Goal: Task Accomplishment & Management: Manage account settings

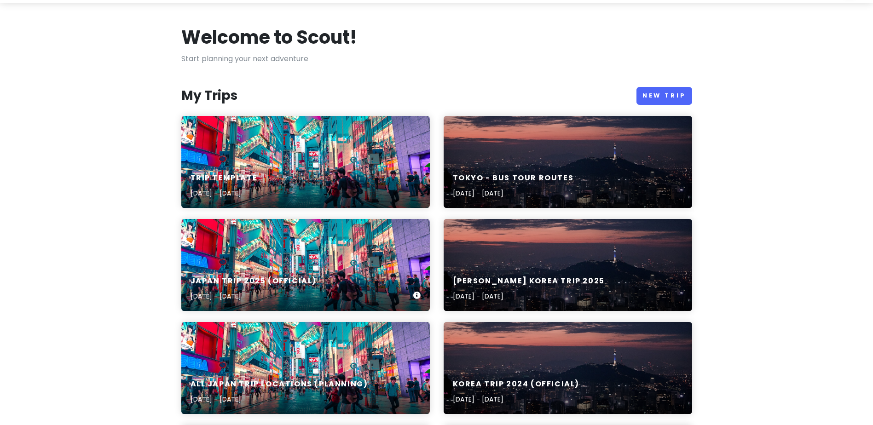
scroll to position [41, 0]
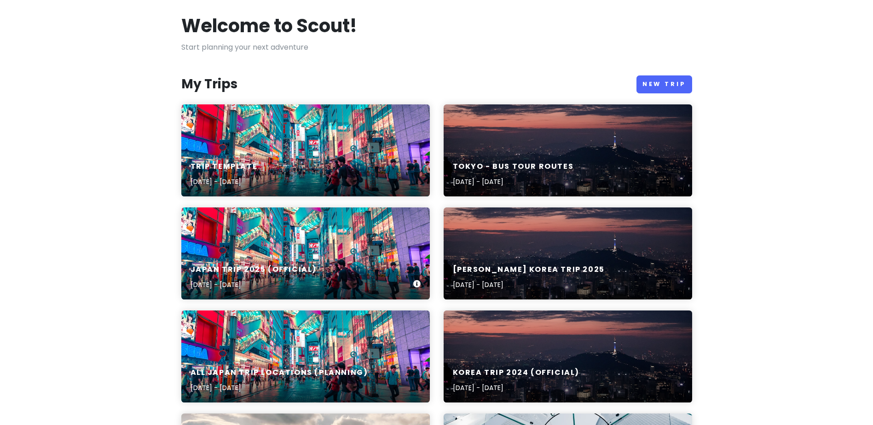
click at [346, 250] on div "Japan Trip 2025 (Official) [DATE] - [DATE]" at bounding box center [305, 253] width 248 height 92
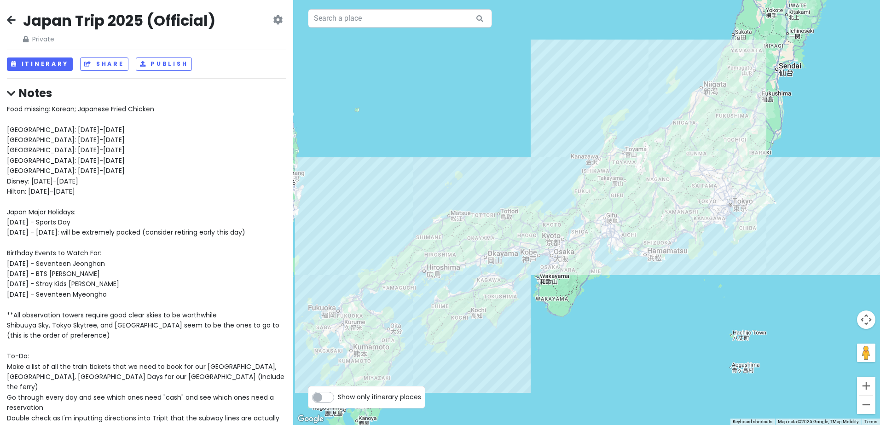
click at [17, 21] on div "Japan Trip 2025 (Official) Private Change Dates Make a Copy Delete Trip Give Fe…" at bounding box center [146, 27] width 279 height 33
click at [13, 20] on icon at bounding box center [11, 19] width 9 height 7
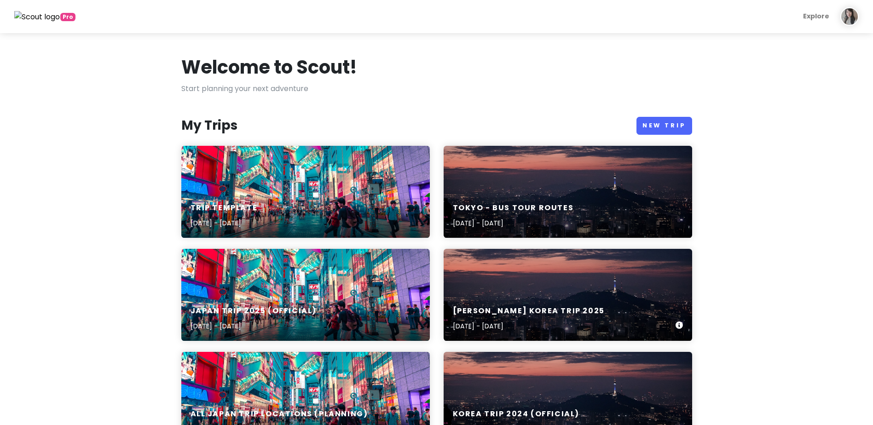
click at [677, 265] on div "[PERSON_NAME] Korea Trip [DATE], 2025 - [DATE]" at bounding box center [567, 295] width 248 height 92
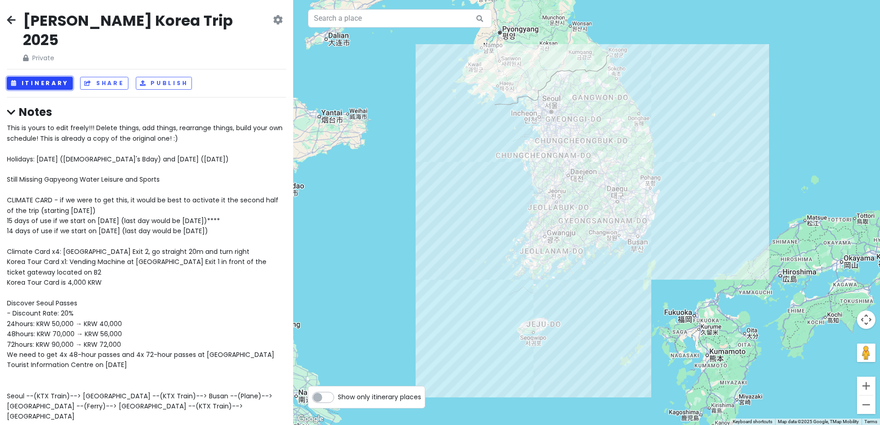
click at [32, 77] on button "Itinerary" at bounding box center [40, 83] width 66 height 13
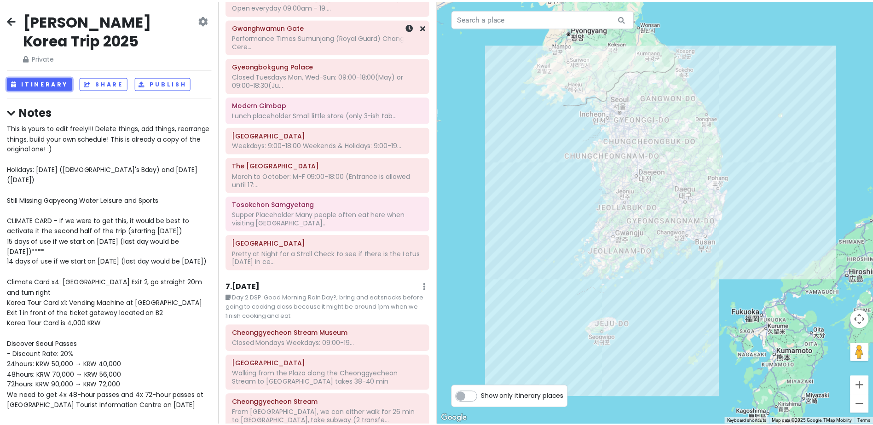
scroll to position [1318, 0]
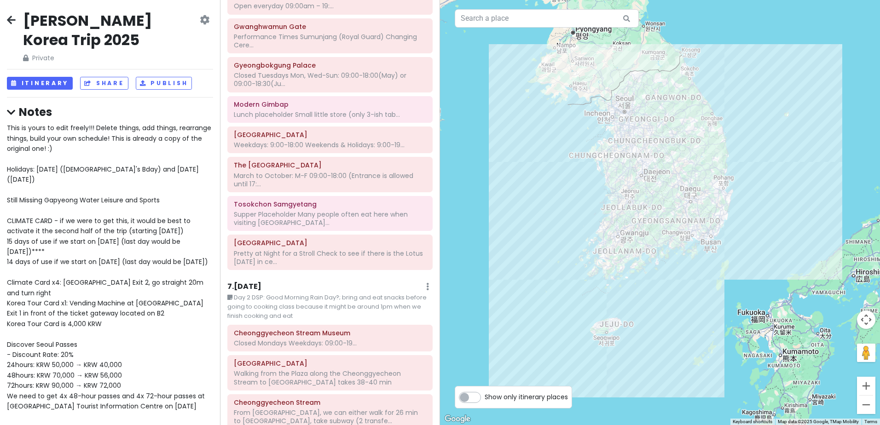
click at [200, 19] on icon at bounding box center [205, 19] width 10 height 7
click at [173, 88] on link "Delete Trip" at bounding box center [172, 92] width 87 height 22
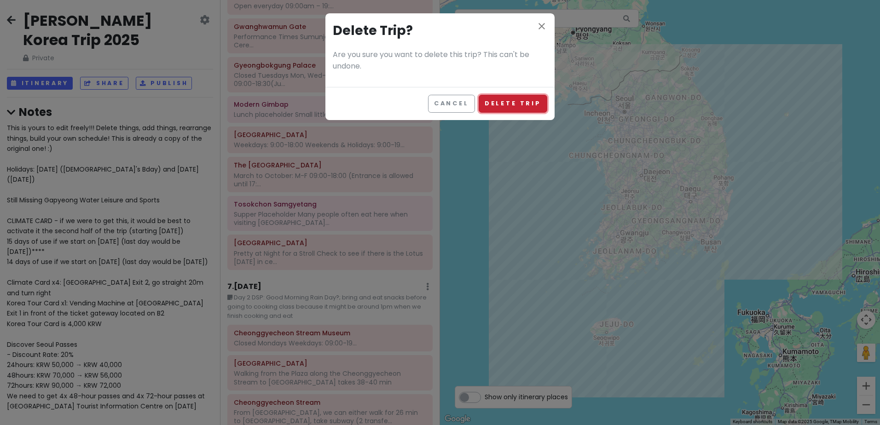
click at [510, 111] on button "Delete Trip" at bounding box center [512, 104] width 69 height 18
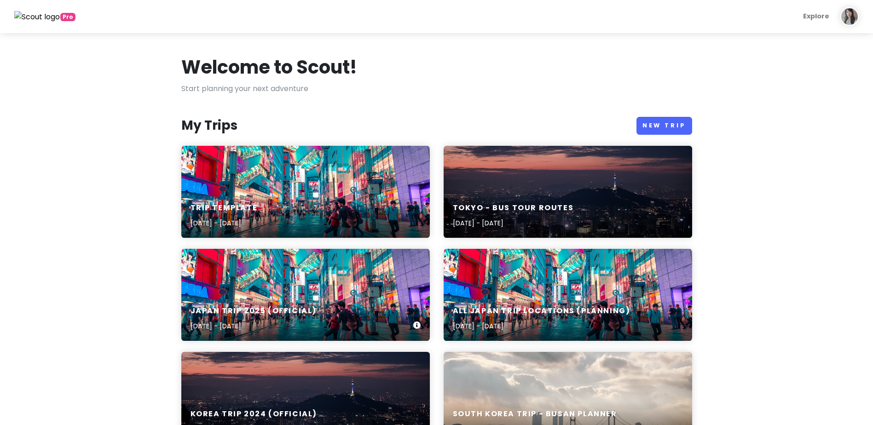
click at [324, 281] on div "Japan Trip 2025 (Official) [DATE] - [DATE]" at bounding box center [305, 295] width 248 height 92
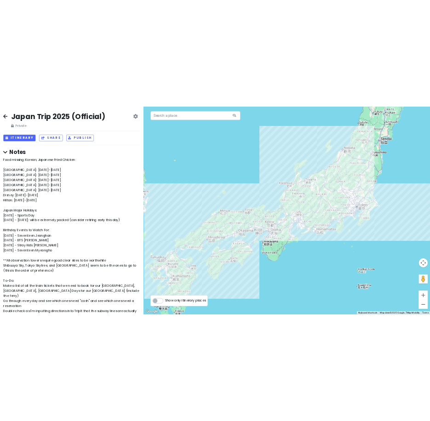
scroll to position [12, 0]
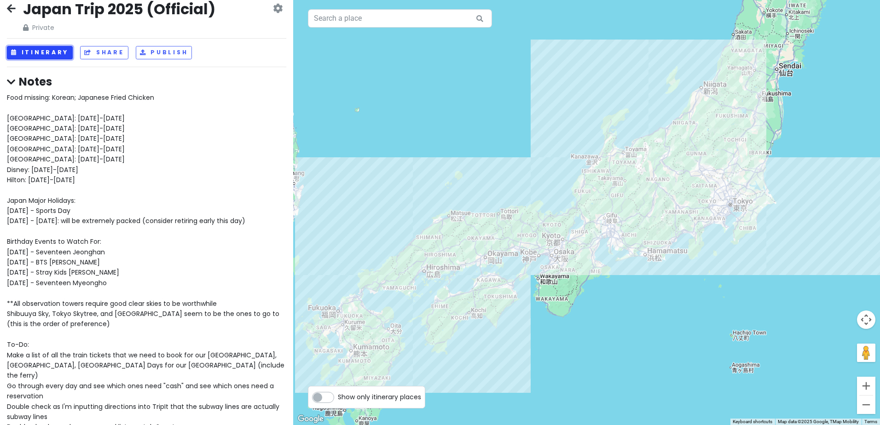
click at [58, 58] on button "Itinerary" at bounding box center [40, 52] width 66 height 13
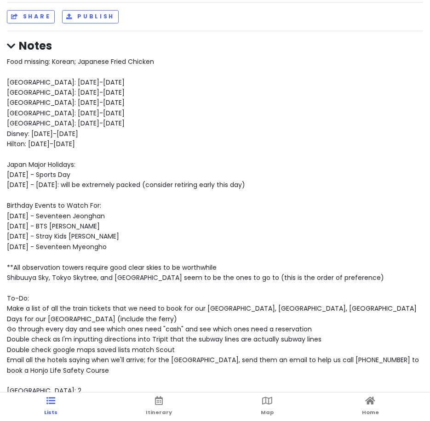
scroll to position [49, 0]
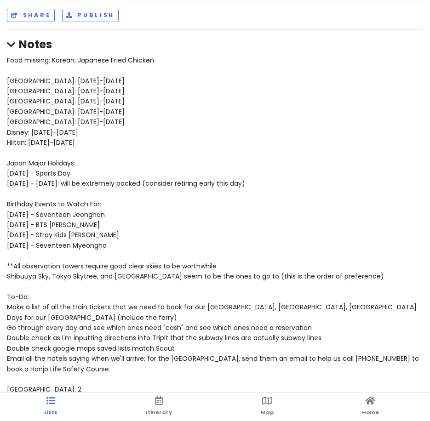
click at [176, 418] on ul "Lists Itinerary Map Home" at bounding box center [215, 407] width 430 height 29
drag, startPoint x: 155, startPoint y: 409, endPoint x: 170, endPoint y: 400, distance: 17.8
click at [155, 409] on span "Itinerary" at bounding box center [159, 412] width 26 height 7
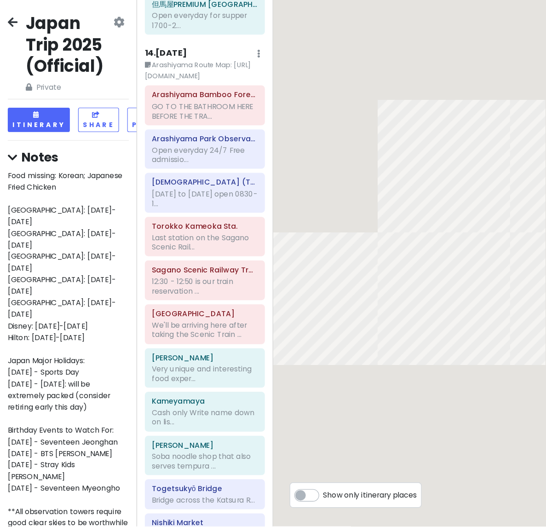
scroll to position [4509, 0]
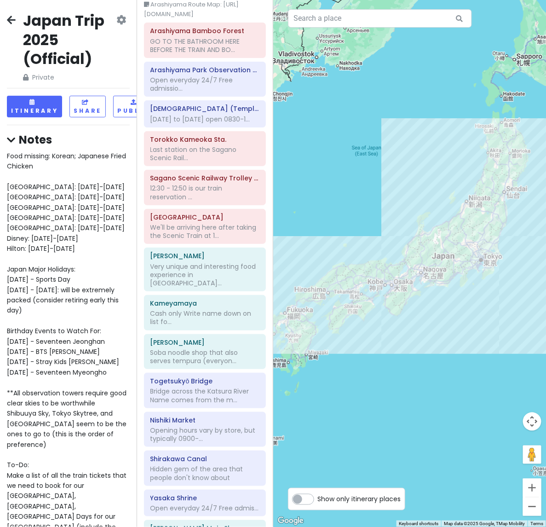
drag, startPoint x: 334, startPoint y: 3, endPoint x: 256, endPoint y: 185, distance: 198.1
click at [275, 167] on div at bounding box center [409, 263] width 273 height 527
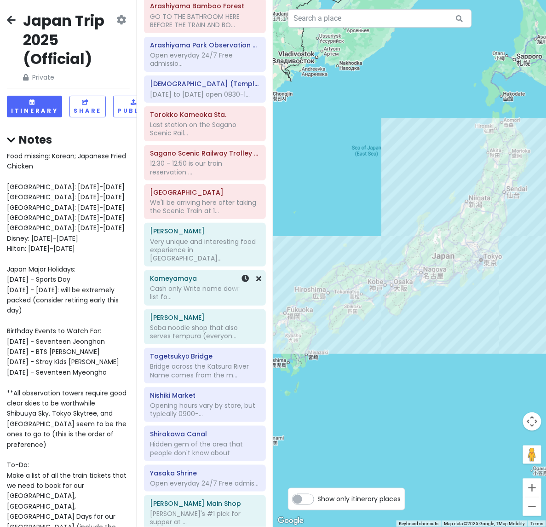
click at [206, 272] on div "Kameyamaya Cash only Write name down on list fo..." at bounding box center [204, 287] width 109 height 31
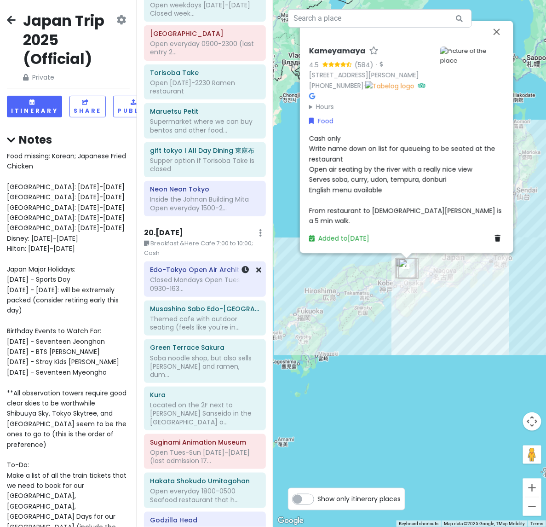
click at [214, 276] on div "Closed Mondays Open Tues-Sun 0930-163..." at bounding box center [204, 284] width 109 height 17
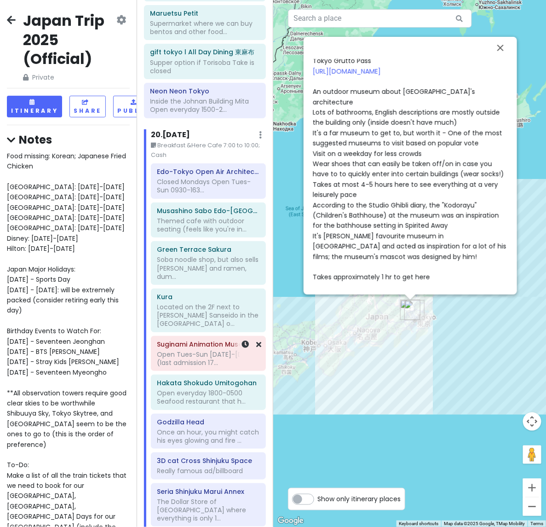
scroll to position [7449, 0]
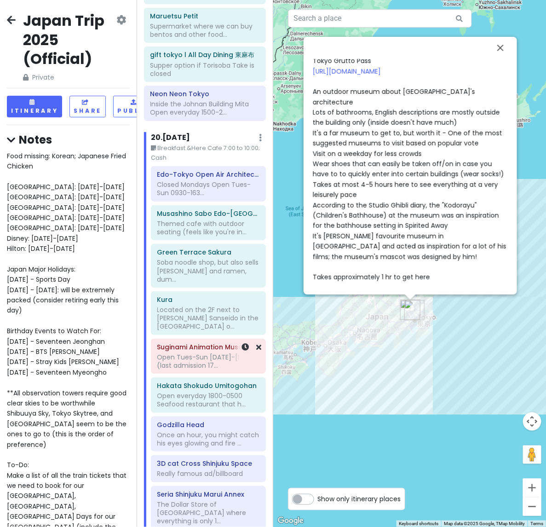
click at [190, 353] on div "Open Tues-Sun [DATE]-[DATE] (last admission 17..." at bounding box center [208, 361] width 102 height 17
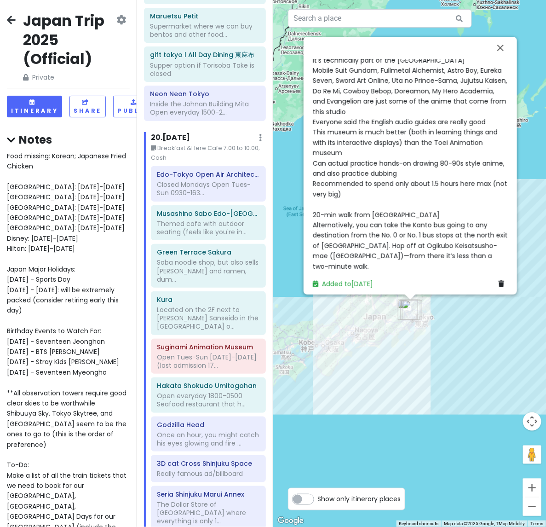
scroll to position [166, 0]
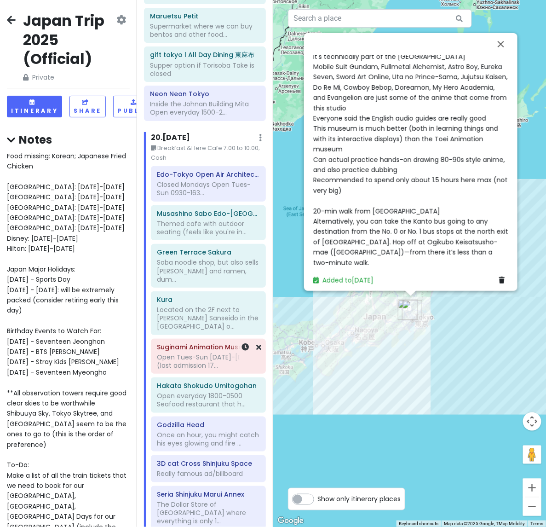
click at [204, 353] on div "Open Tues-Sun [DATE]-[DATE] (last admission 17..." at bounding box center [208, 361] width 102 height 17
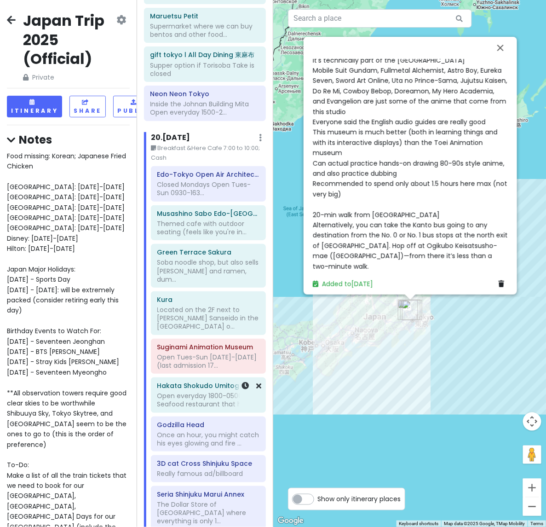
click at [190, 392] on div "Open everyday 1800-0500 Seafood restaurant that h..." at bounding box center [208, 400] width 102 height 17
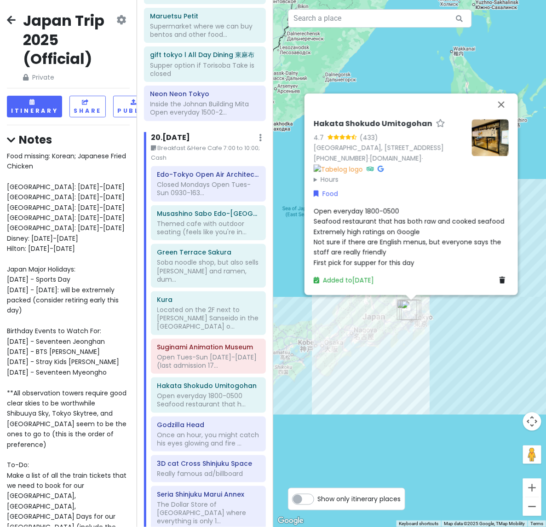
click at [386, 119] on h6 "Hakata Shokudo Umitogohan" at bounding box center [373, 124] width 119 height 10
click at [528, 425] on button "Zoom in" at bounding box center [532, 487] width 18 height 18
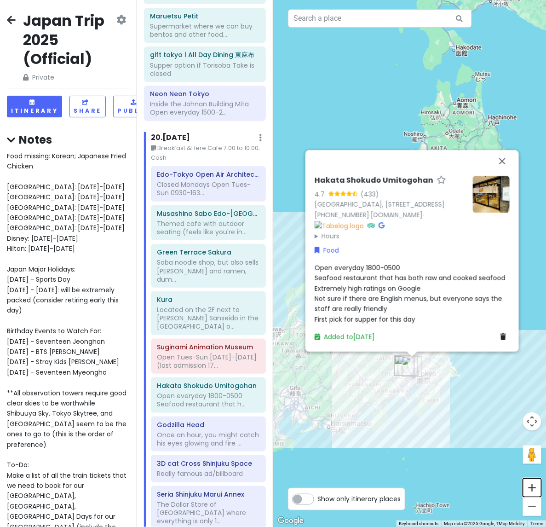
click at [528, 425] on button "Zoom in" at bounding box center [532, 487] width 18 height 18
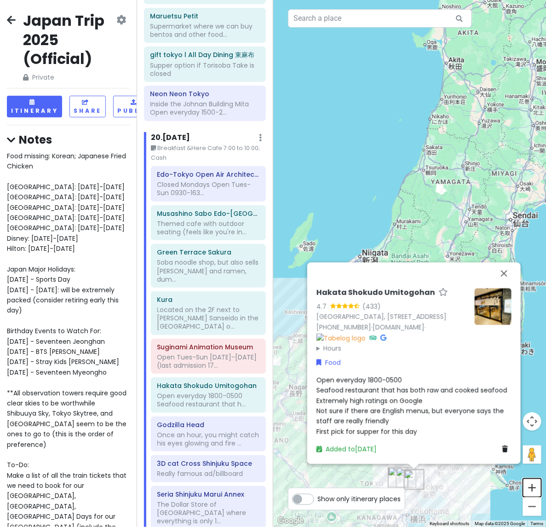
click at [528, 425] on button "Zoom in" at bounding box center [532, 487] width 18 height 18
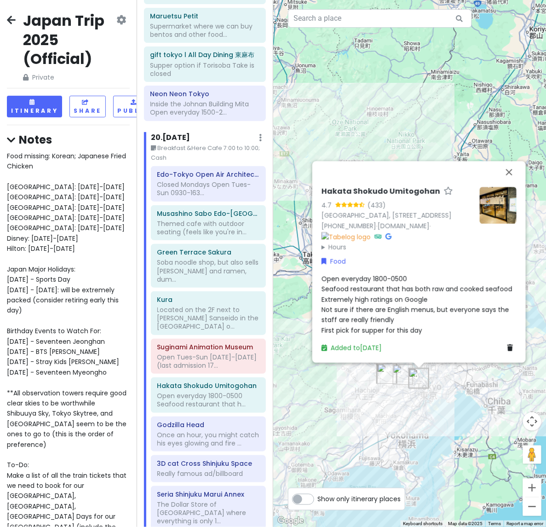
drag, startPoint x: 458, startPoint y: 378, endPoint x: 459, endPoint y: 31, distance: 346.4
click at [459, 31] on div "Hakata Shokudo Umitogohan 4.7 (433) [GEOGRAPHIC_DATA], [STREET_ADDRESS] [PHONE_…" at bounding box center [409, 263] width 273 height 527
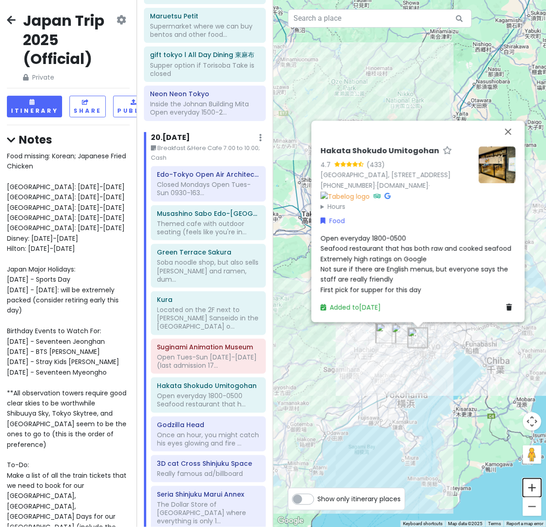
click at [532, 425] on button "Zoom in" at bounding box center [532, 487] width 18 height 18
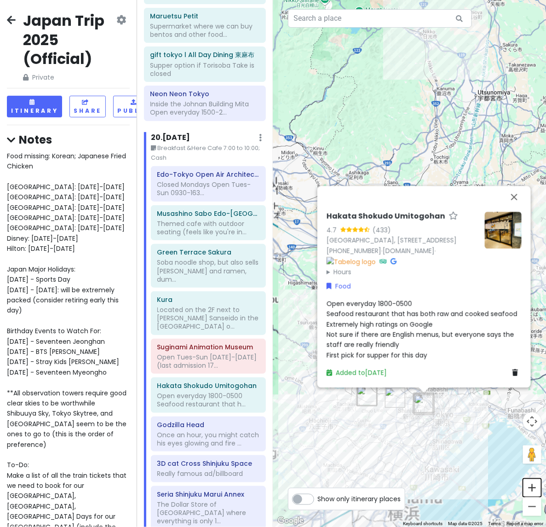
click at [532, 425] on button "Zoom in" at bounding box center [532, 487] width 18 height 18
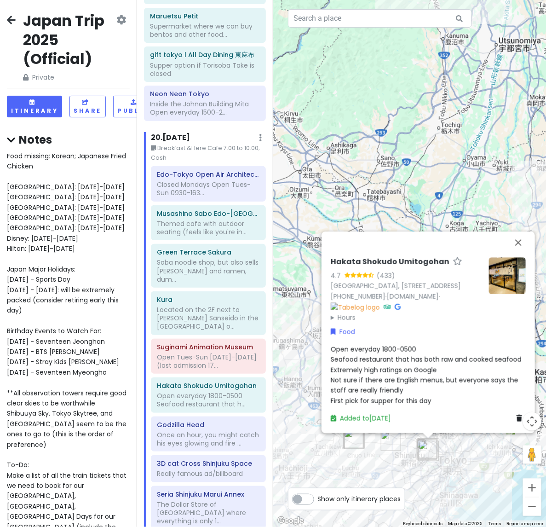
click at [532, 425] on button "Zoom in" at bounding box center [532, 487] width 18 height 18
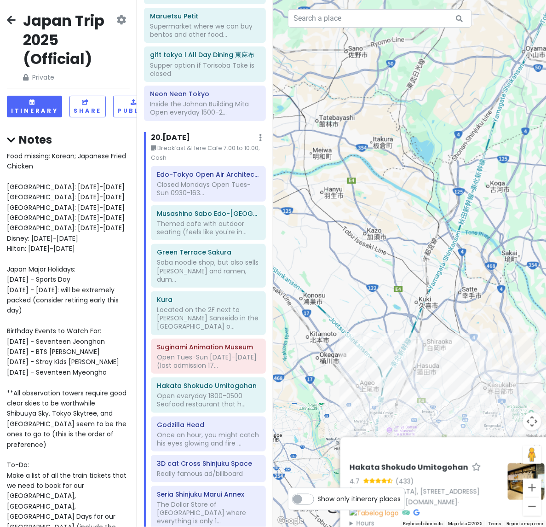
click at [532, 425] on button "Zoom in" at bounding box center [532, 487] width 18 height 18
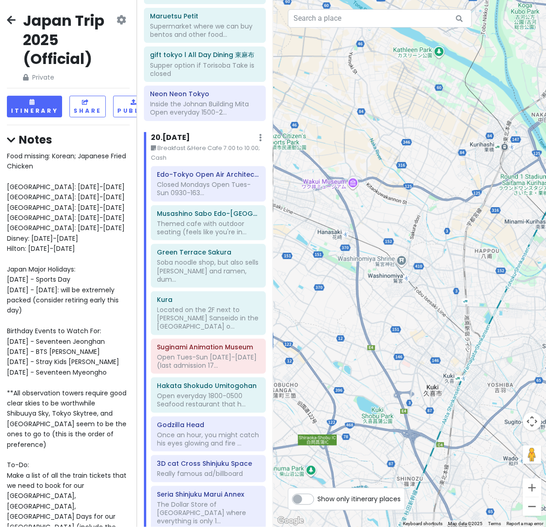
click at [532, 425] on button "Zoom in" at bounding box center [532, 487] width 18 height 18
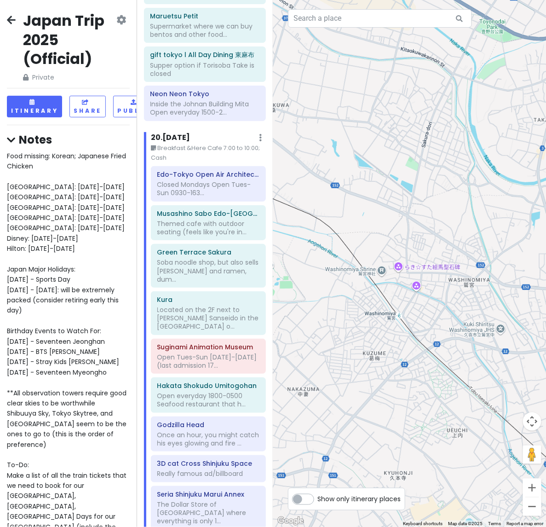
click at [532, 425] on button "Zoom in" at bounding box center [532, 487] width 18 height 18
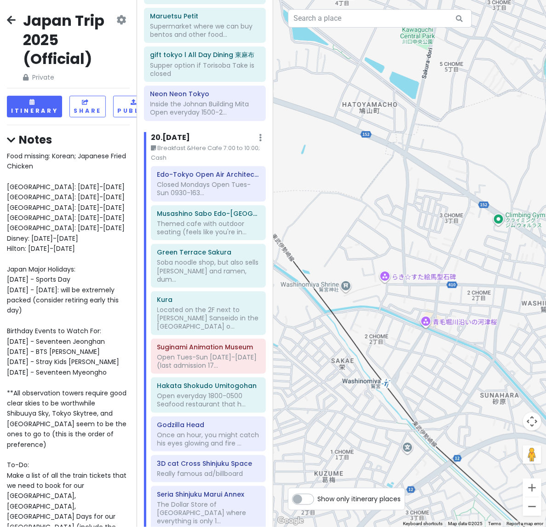
click at [205, 403] on div "Edo-Tokyo Open Air Architectural Museum Closed Mondays Open Tues-Sun 0930-163..…" at bounding box center [208, 349] width 129 height 367
click at [208, 425] on div "Really famous ad/billboard" at bounding box center [208, 473] width 102 height 8
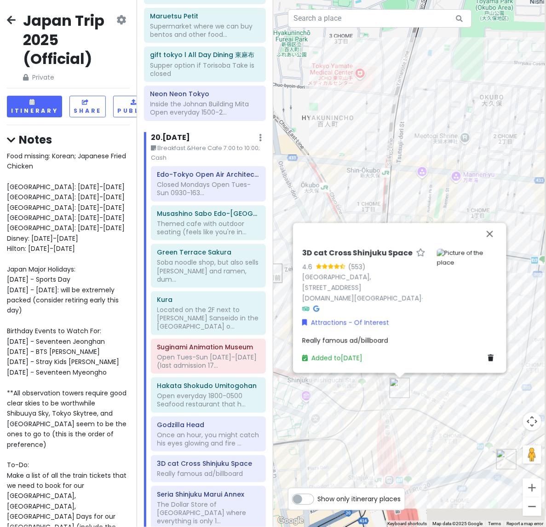
drag, startPoint x: 369, startPoint y: 309, endPoint x: 357, endPoint y: 205, distance: 104.7
click at [357, 205] on div "3D cat [GEOGRAPHIC_DATA] 4.6 (553) [GEOGRAPHIC_DATA], [STREET_ADDRESS] [DOMAIN_…" at bounding box center [409, 263] width 273 height 527
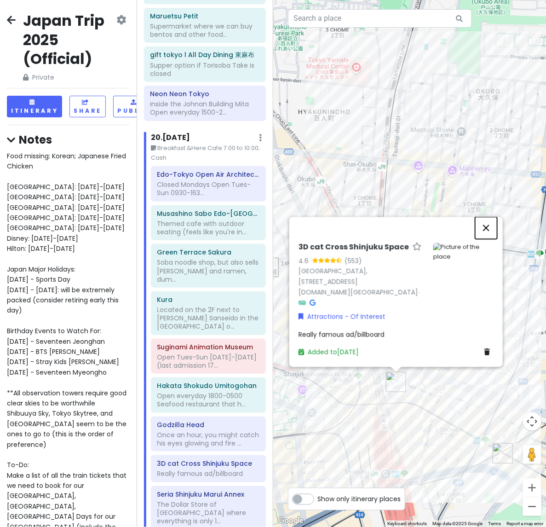
click at [485, 229] on button "Close" at bounding box center [486, 228] width 22 height 22
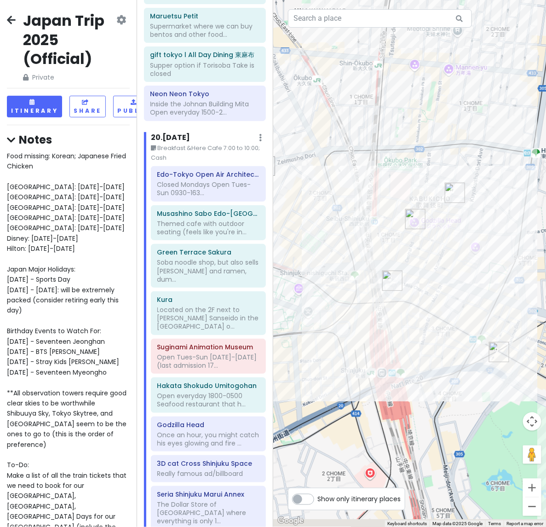
drag, startPoint x: 467, startPoint y: 325, endPoint x: 462, endPoint y: 221, distance: 104.1
click at [462, 221] on div at bounding box center [409, 263] width 273 height 527
click at [187, 425] on div "Once an hour, you might catch his eyes glowing and fire ..." at bounding box center [208, 439] width 102 height 17
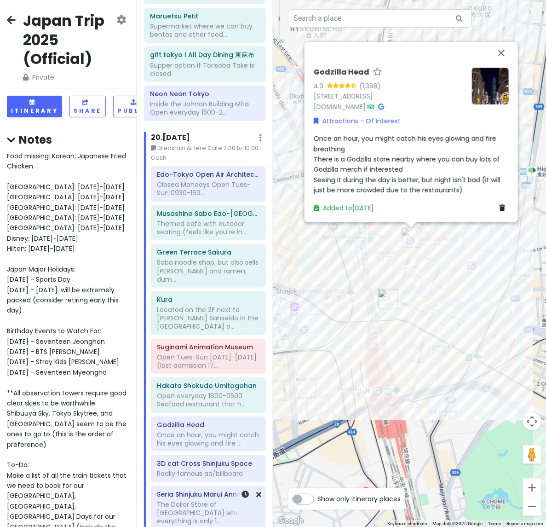
click at [198, 425] on div "The Dollar Store of [GEOGRAPHIC_DATA] where everything is only 1..." at bounding box center [208, 512] width 102 height 25
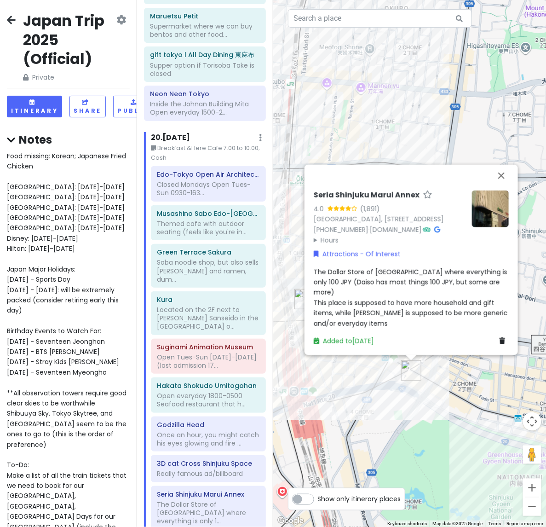
click at [434, 232] on icon at bounding box center [437, 229] width 6 height 6
click at [202, 392] on div "Open everyday 1800-0500 Seafood restaurant that h..." at bounding box center [208, 400] width 102 height 17
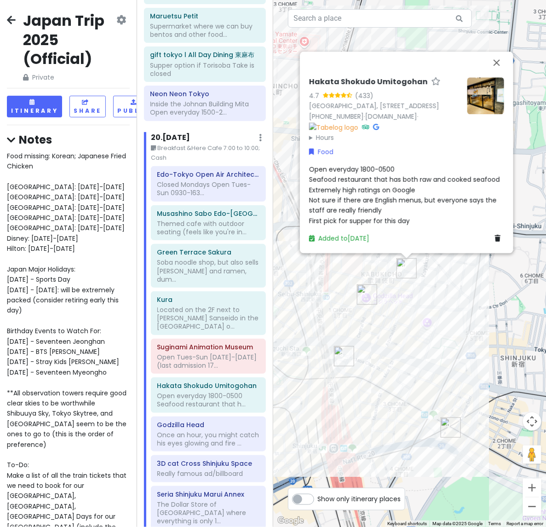
click at [401, 127] on div "Hakata Shokudo Umitogohan 4.7 (433) [GEOGRAPHIC_DATA], [STREET_ADDRESS] [PHONE_…" at bounding box center [384, 110] width 151 height 66
click at [379, 127] on icon at bounding box center [376, 127] width 6 height 6
